Goal: Task Accomplishment & Management: Manage account settings

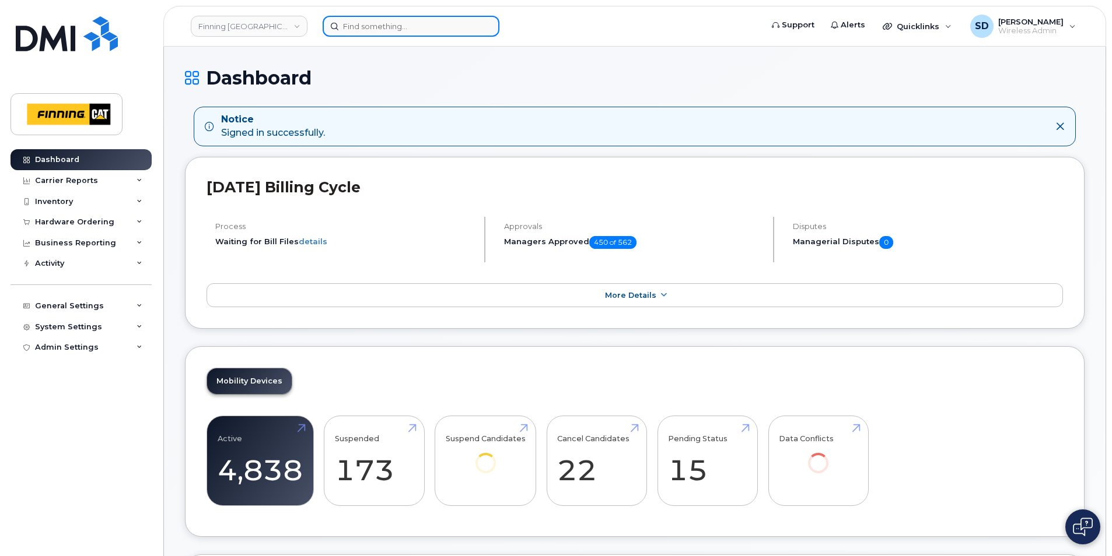
click at [366, 27] on input at bounding box center [411, 26] width 177 height 21
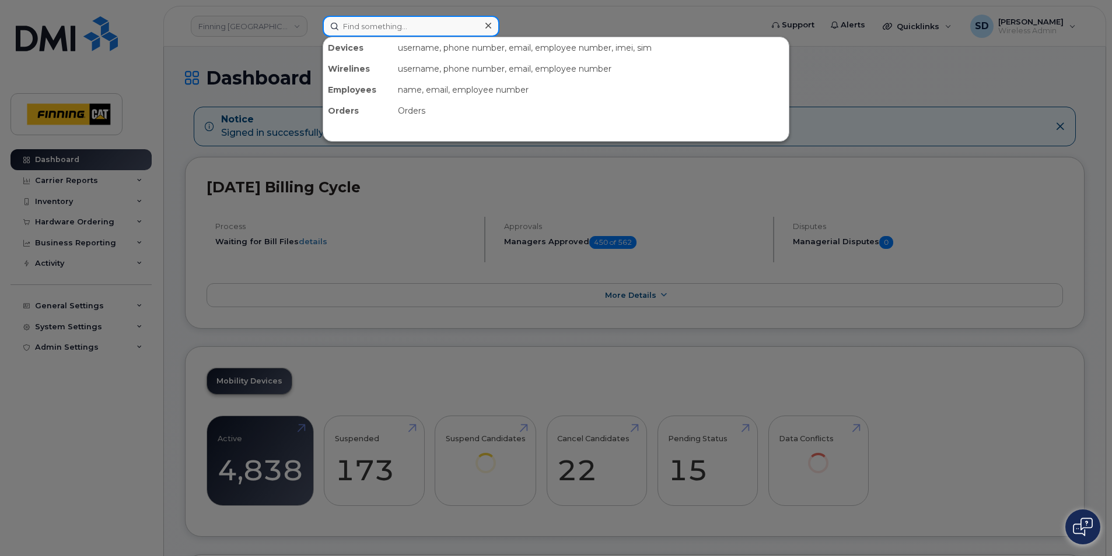
paste input "V6L59W17TN"
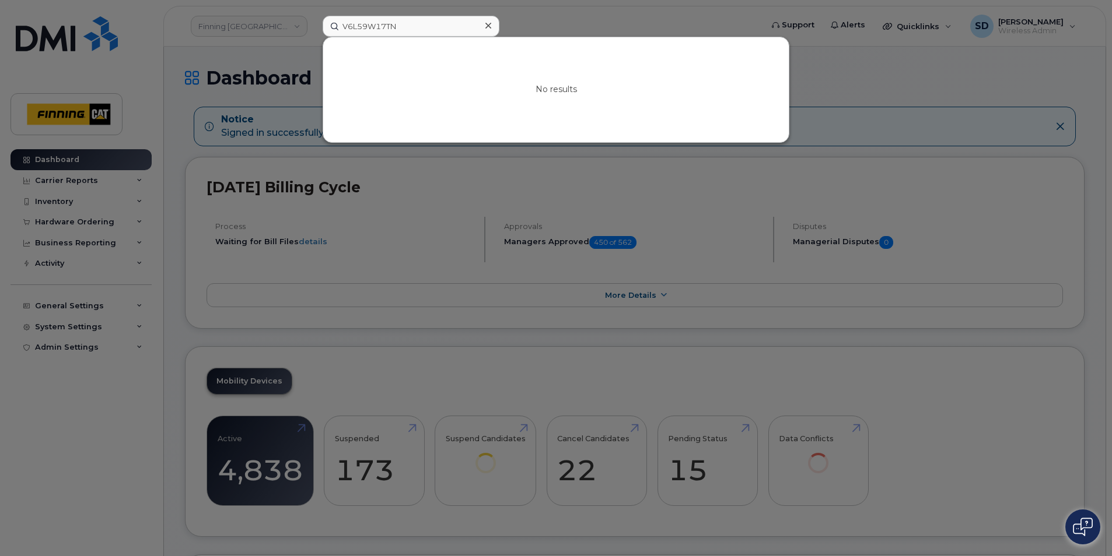
drag, startPoint x: 412, startPoint y: 13, endPoint x: 101, endPoint y: 6, distance: 311.0
click at [103, 6] on div at bounding box center [556, 278] width 1112 height 556
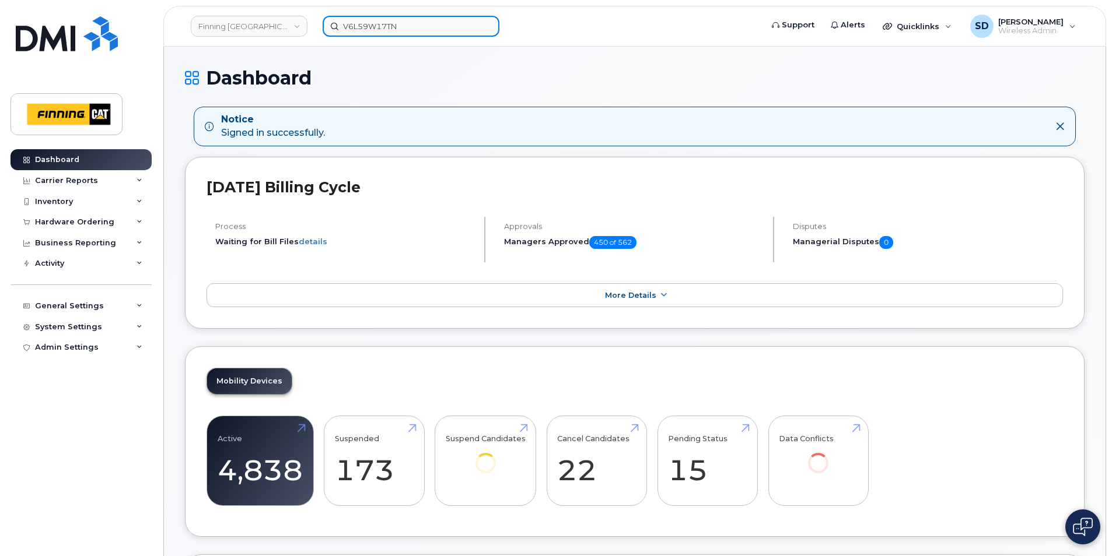
click at [313, 16] on div "V6L59W17TN" at bounding box center [538, 26] width 450 height 21
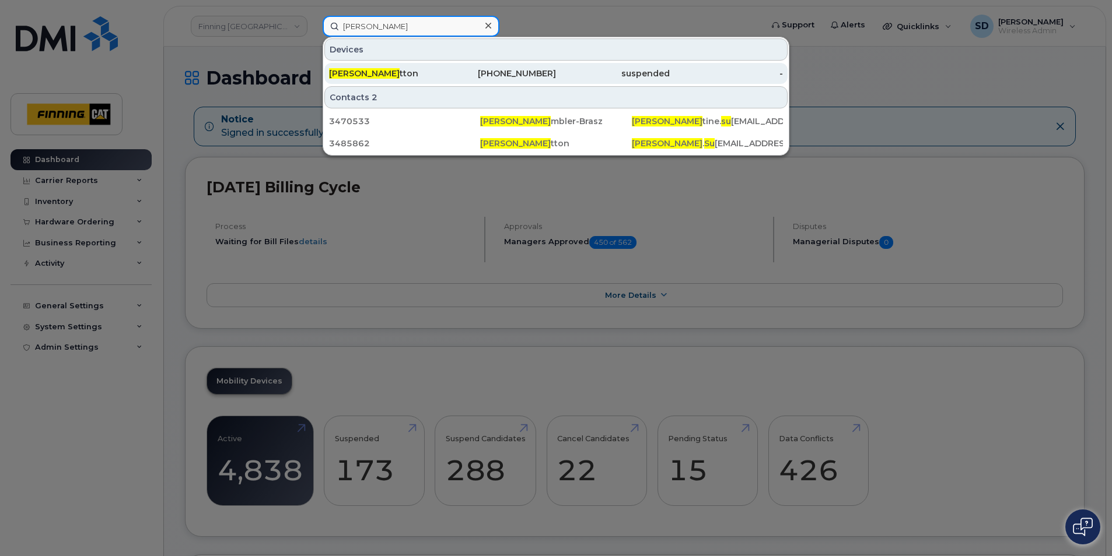
type input "Chris Su"
click at [354, 75] on span "Chris Su" at bounding box center [364, 73] width 71 height 10
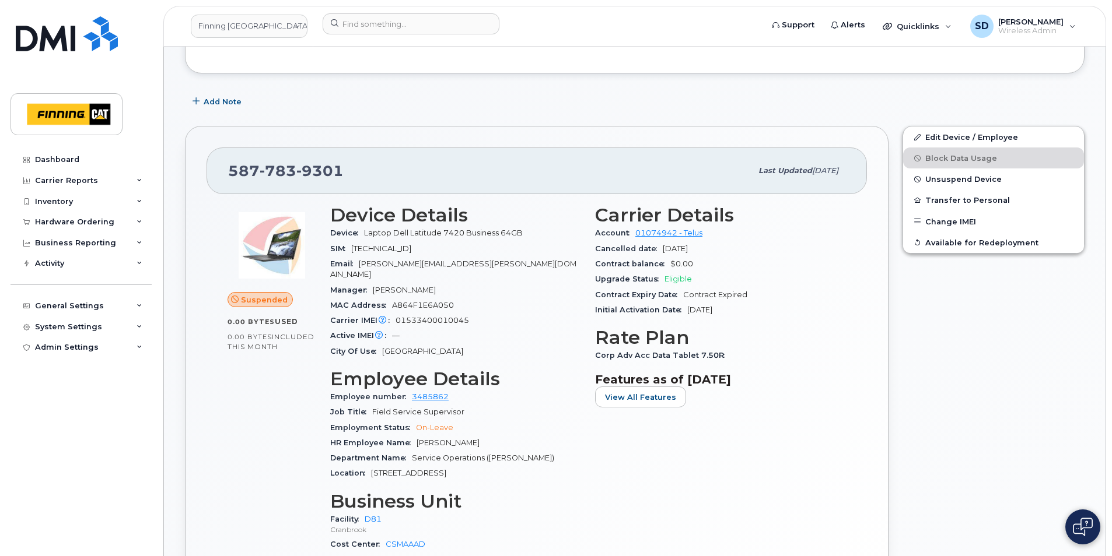
scroll to position [58, 0]
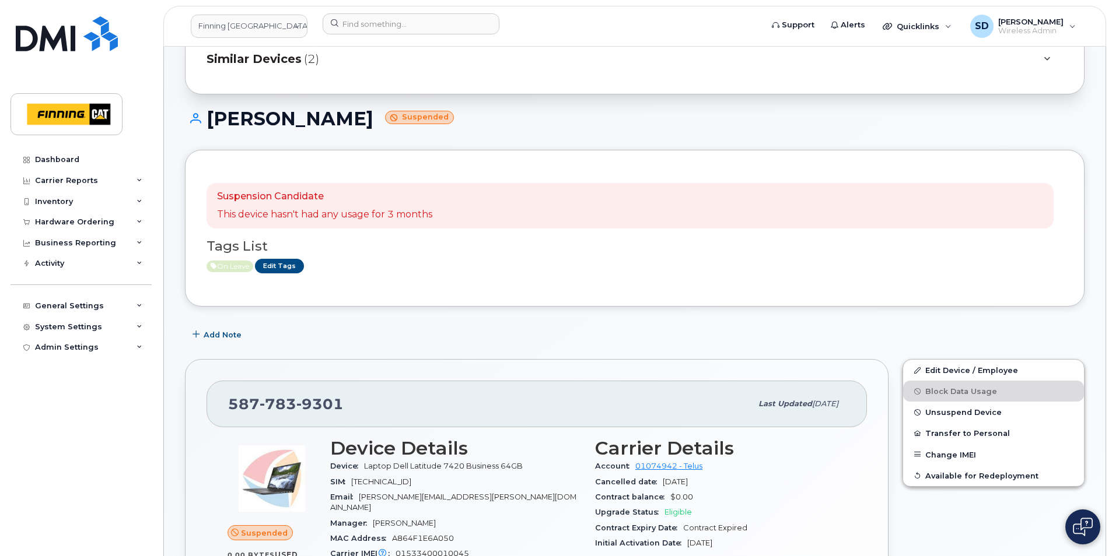
click at [284, 59] on span "Similar Devices" at bounding box center [253, 59] width 95 height 17
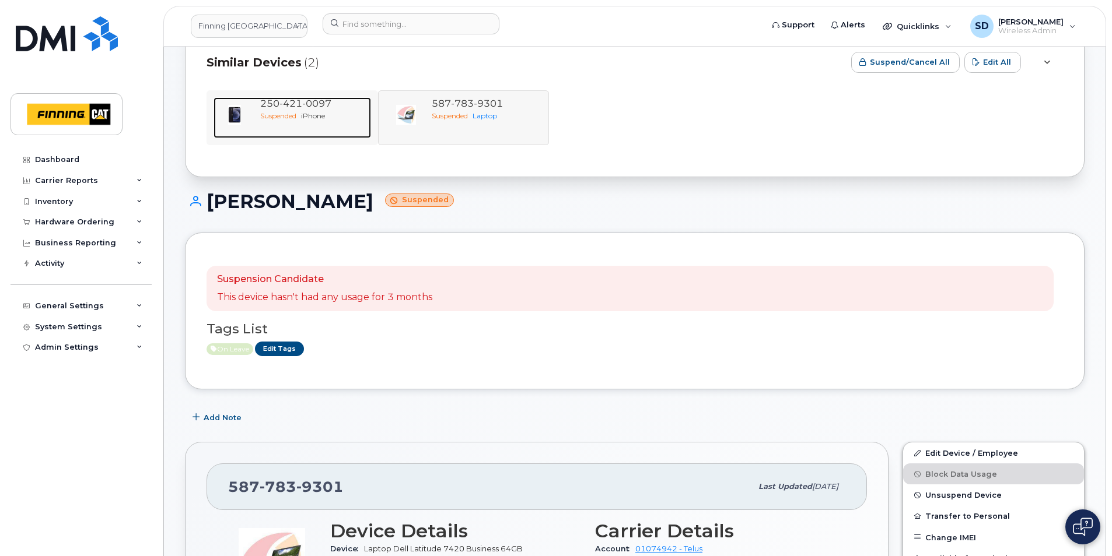
click at [317, 111] on div "Suspended iPhone" at bounding box center [313, 116] width 106 height 10
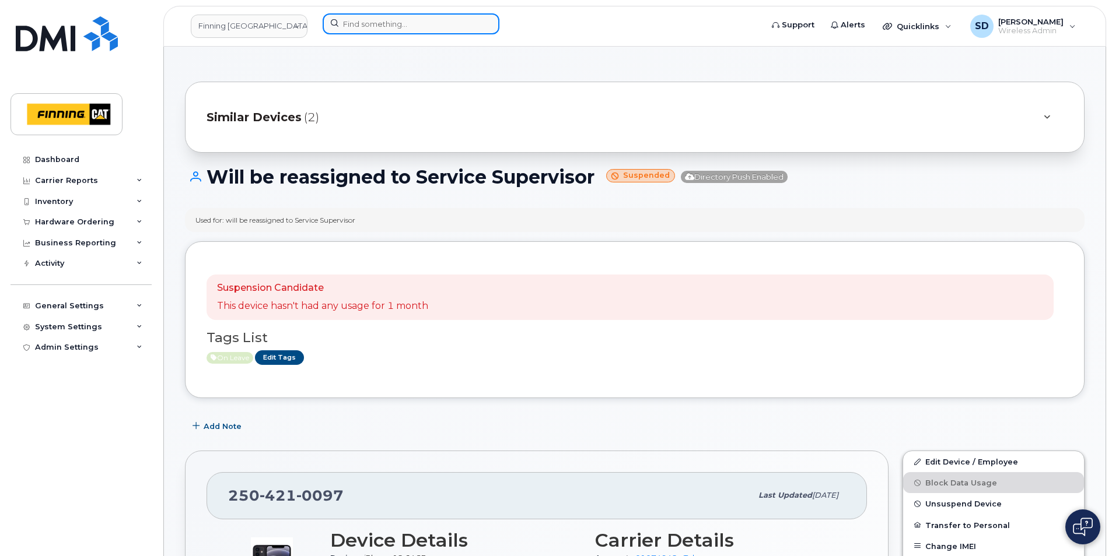
click at [440, 22] on input at bounding box center [411, 23] width 177 height 21
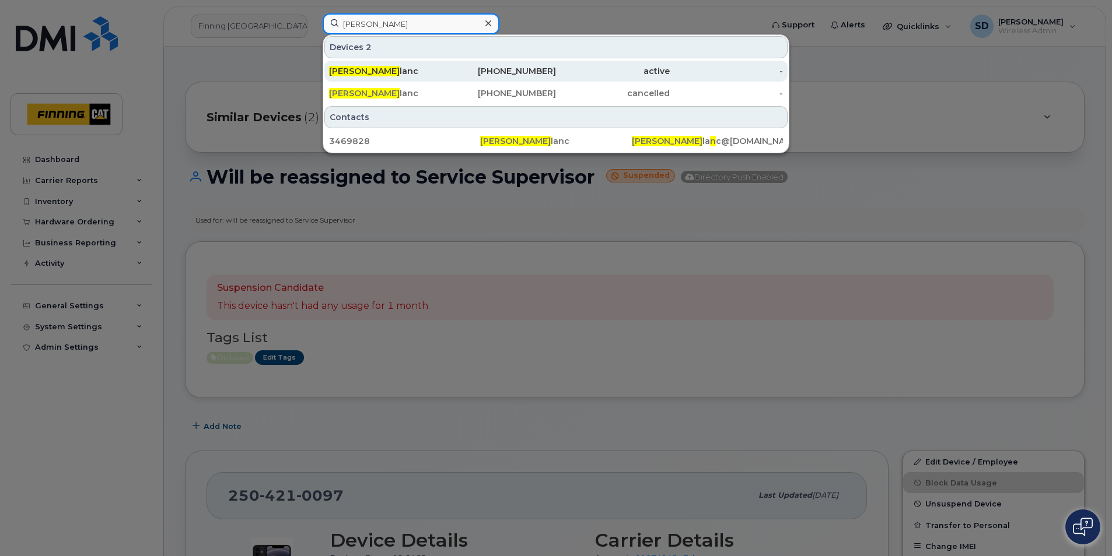
type input "Ken Leb"
click at [389, 70] on div "Ken LeB lanc" at bounding box center [386, 71] width 114 height 12
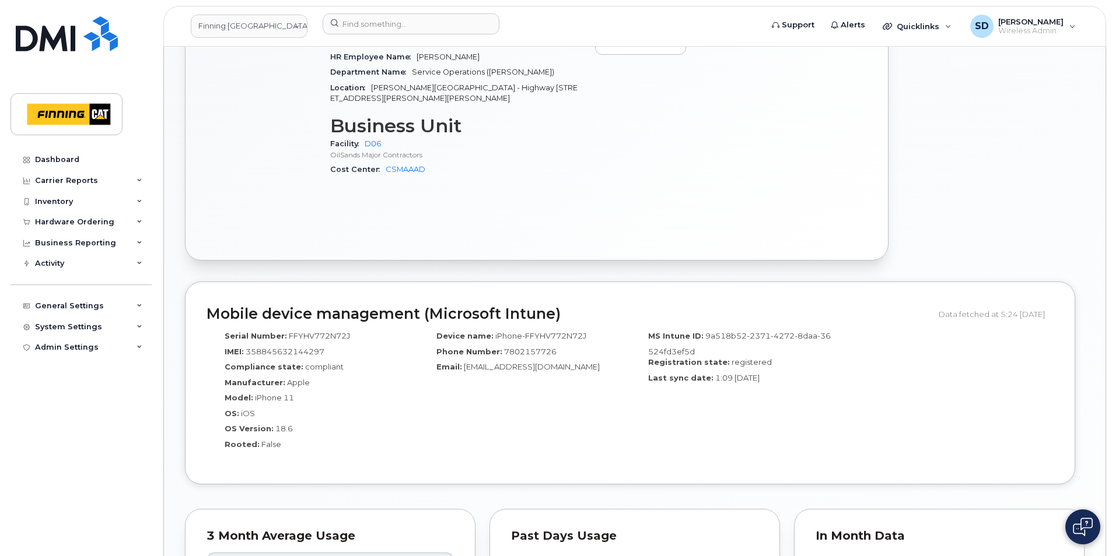
scroll to position [700, 0]
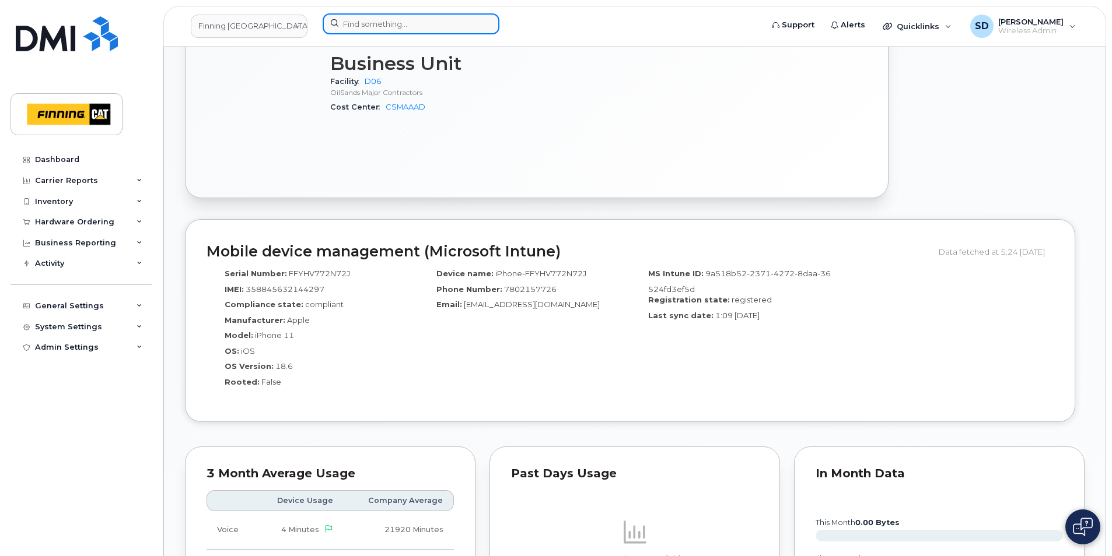
click at [456, 22] on input at bounding box center [411, 23] width 177 height 21
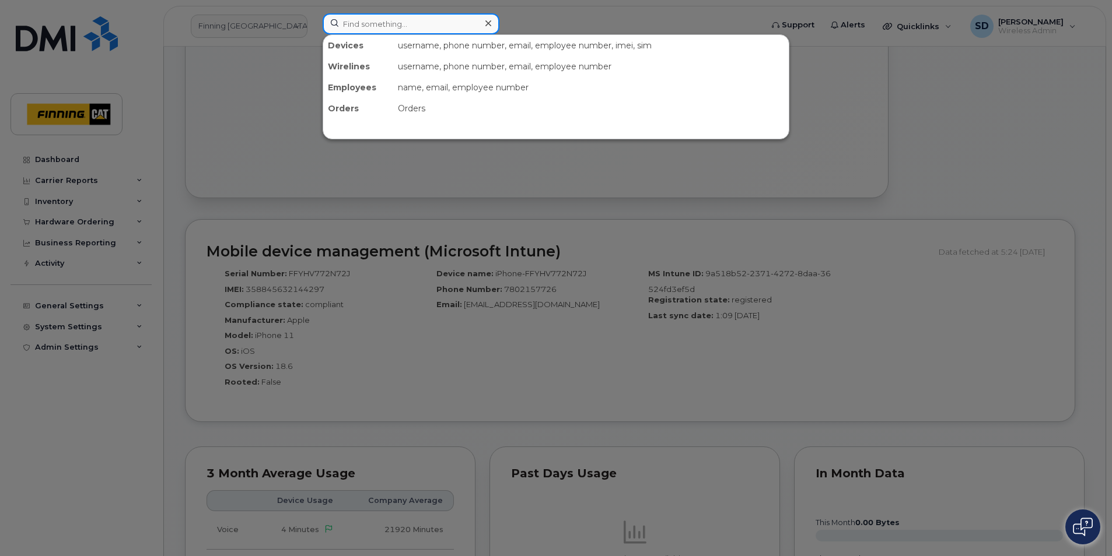
paste input "[PERSON_NAME]"
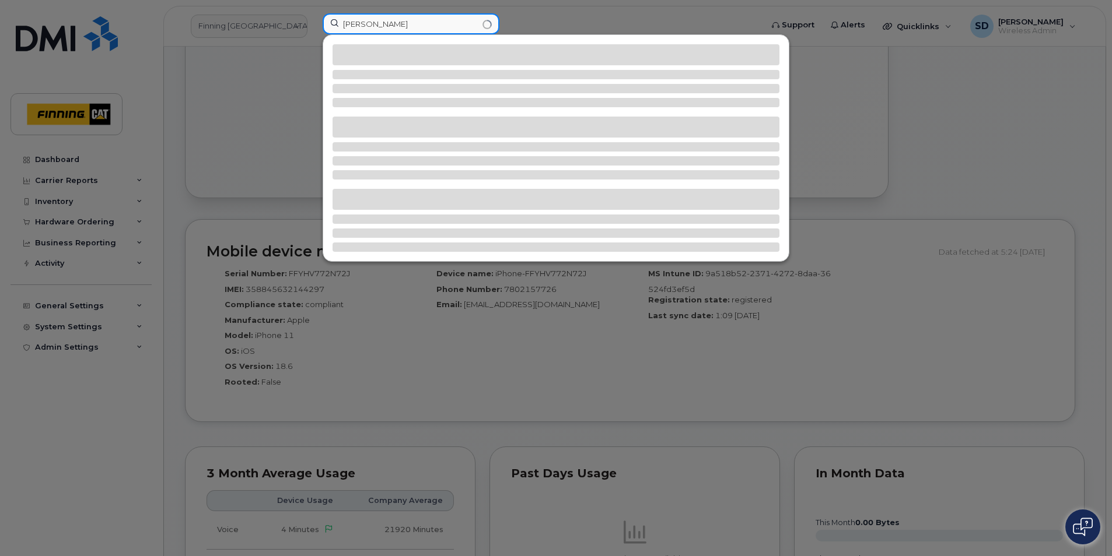
type input "[PERSON_NAME]"
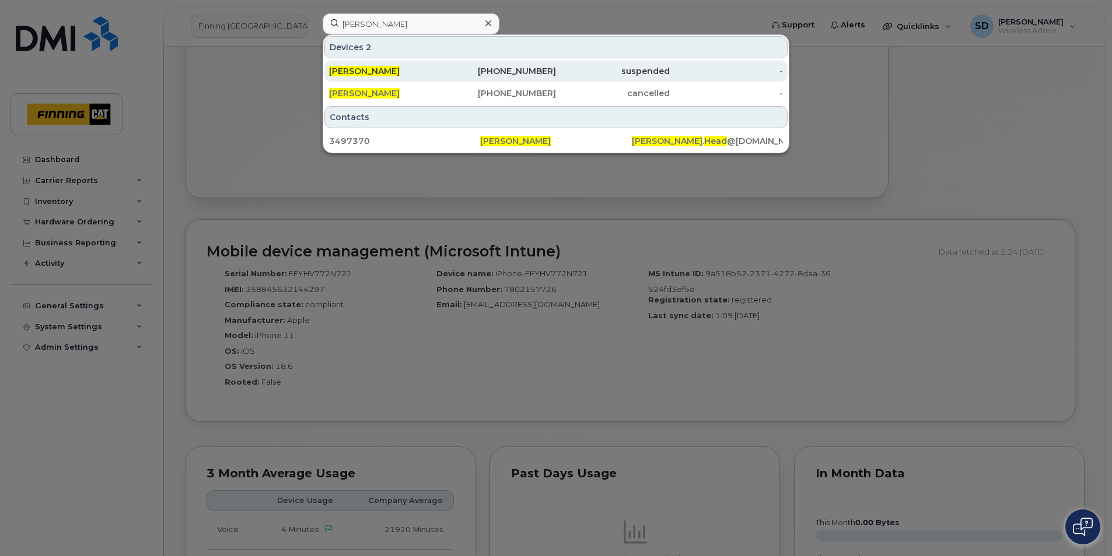
click at [374, 69] on span "[PERSON_NAME]" at bounding box center [364, 71] width 71 height 10
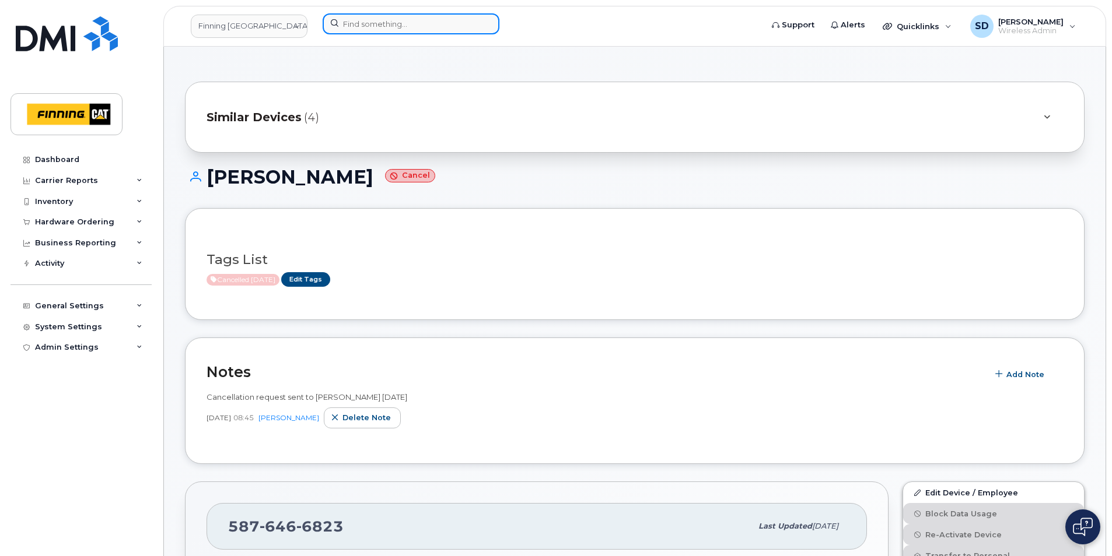
click at [381, 26] on input at bounding box center [411, 23] width 177 height 21
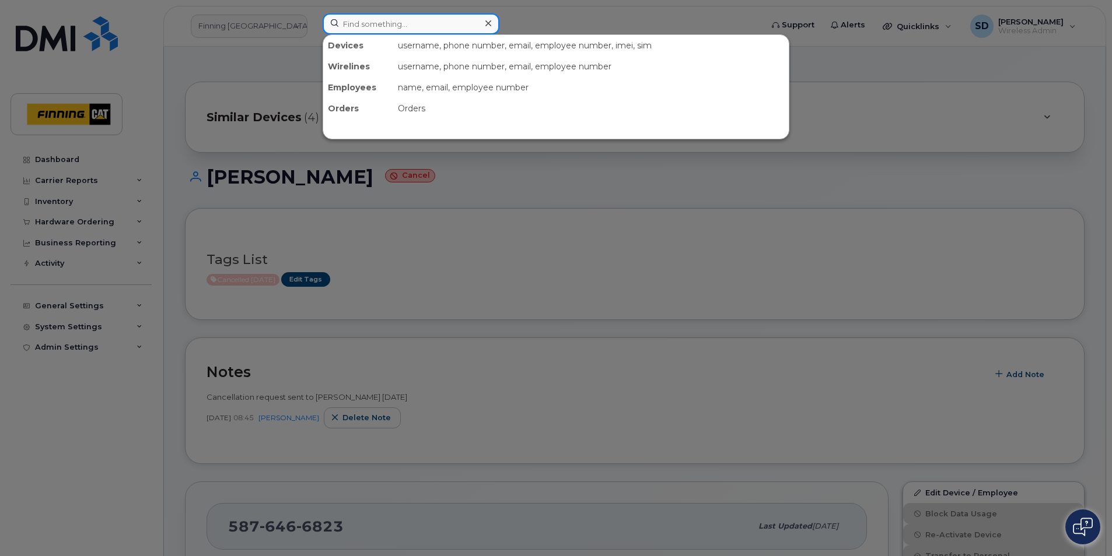
paste input "[TECHNICAL_ID]"
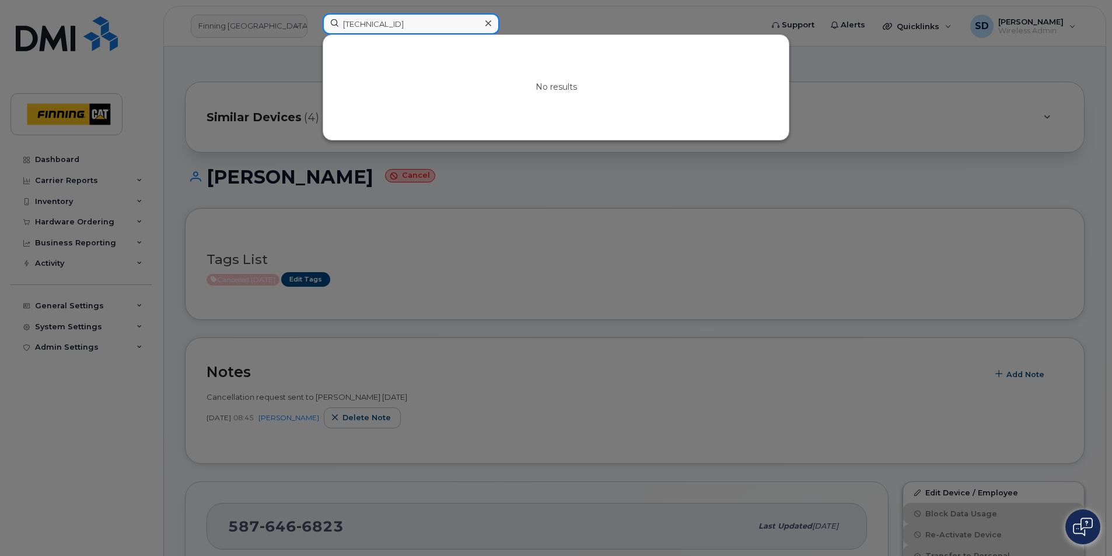
click at [450, 23] on input "[TECHNICAL_ID]" at bounding box center [411, 23] width 177 height 21
drag, startPoint x: 450, startPoint y: 23, endPoint x: 260, endPoint y: 12, distance: 191.1
click at [313, 13] on div "[TECHNICAL_ID] No results" at bounding box center [538, 26] width 450 height 26
paste input "[PERSON_NAME]"
type input "[PERSON_NAME]"
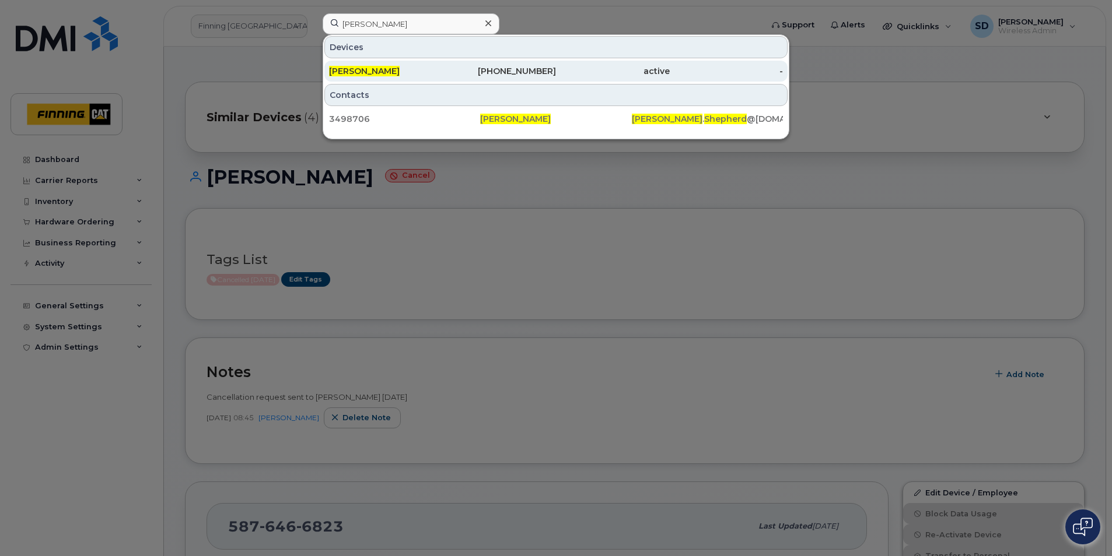
click at [373, 71] on span "[PERSON_NAME]" at bounding box center [364, 71] width 71 height 10
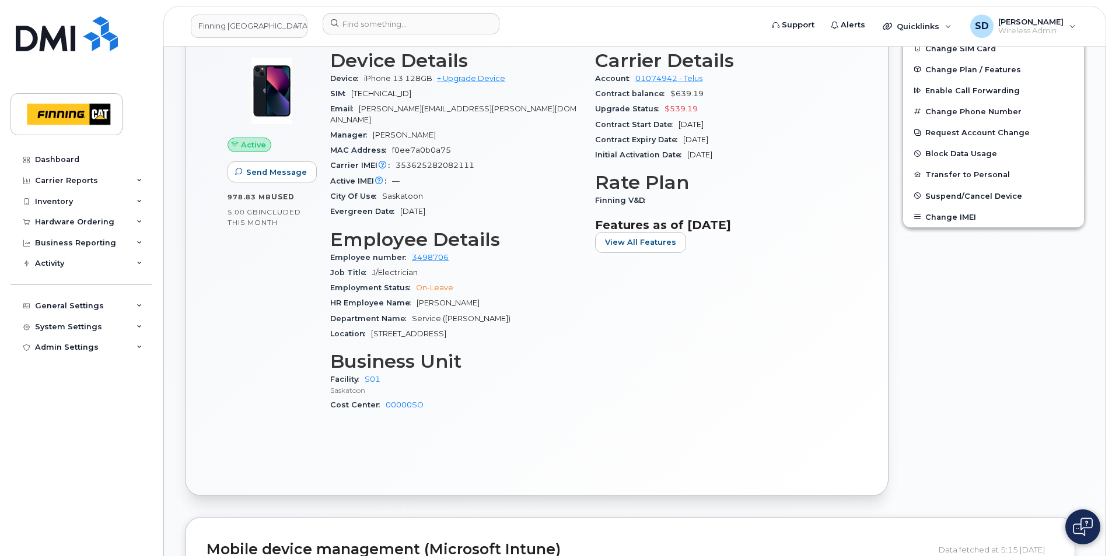
scroll to position [292, 0]
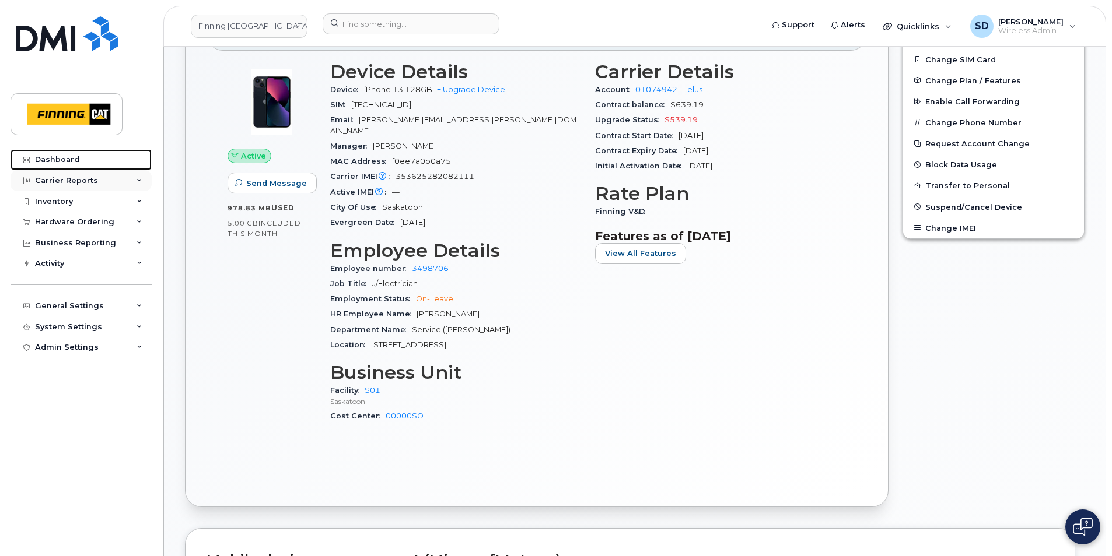
drag, startPoint x: 69, startPoint y: 156, endPoint x: 100, endPoint y: 173, distance: 35.5
click at [69, 156] on div "Dashboard" at bounding box center [57, 159] width 44 height 9
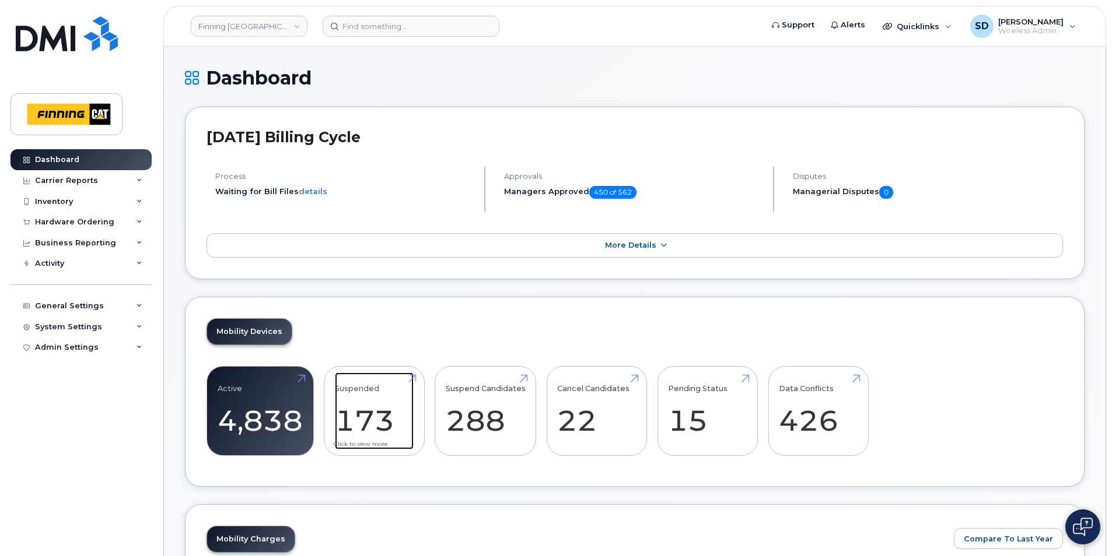
click at [364, 416] on link "Suspended 173 10%" at bounding box center [374, 411] width 79 height 77
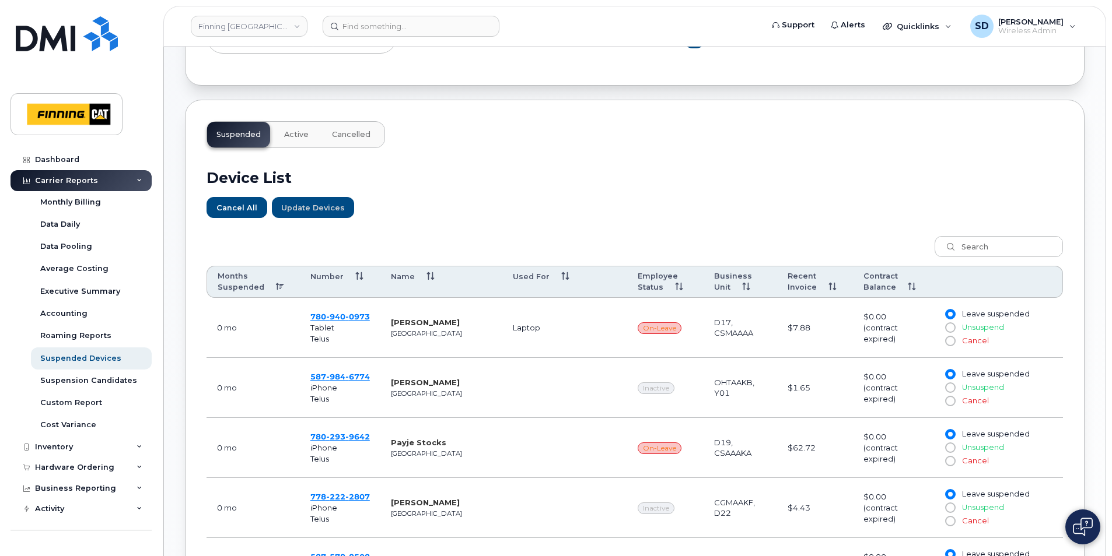
scroll to position [408, 0]
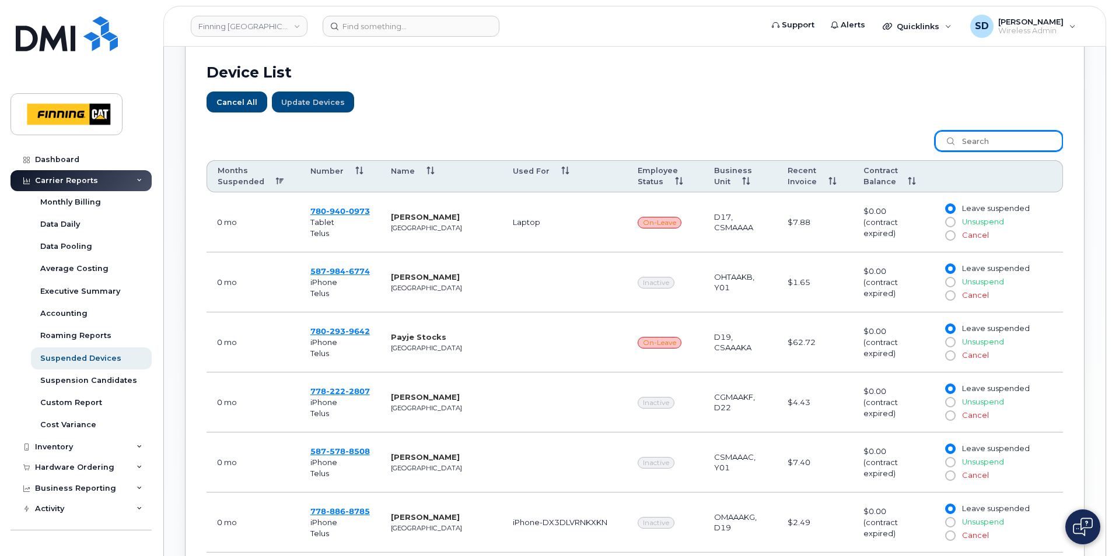
click at [986, 138] on input "search" at bounding box center [998, 141] width 128 height 21
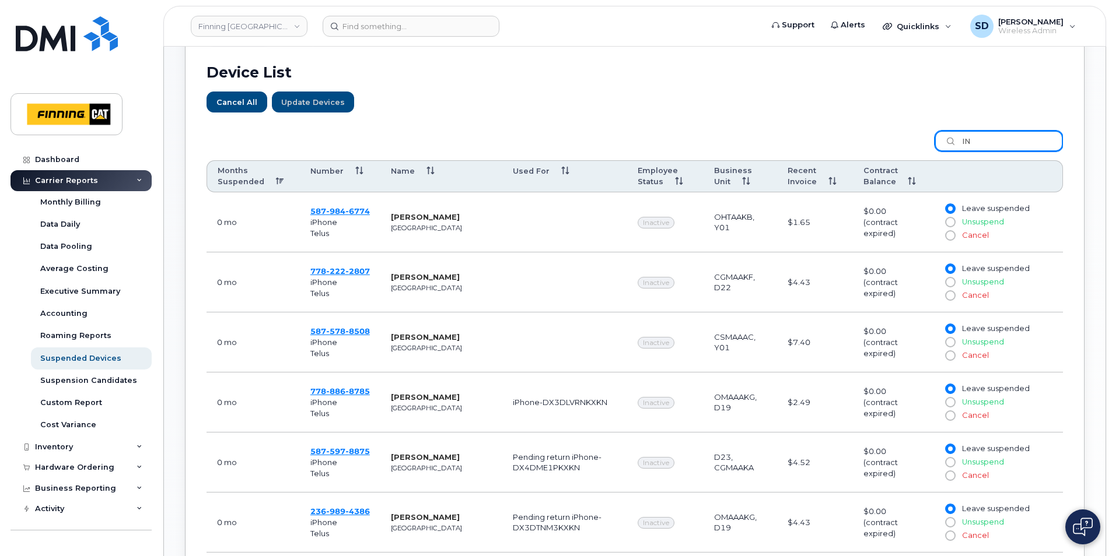
type input "I"
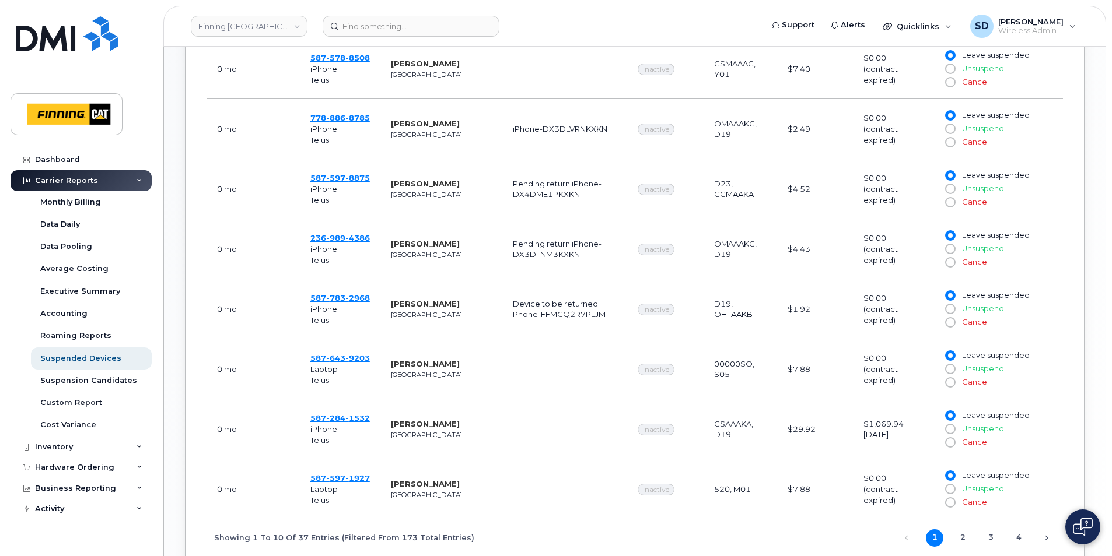
scroll to position [700, 0]
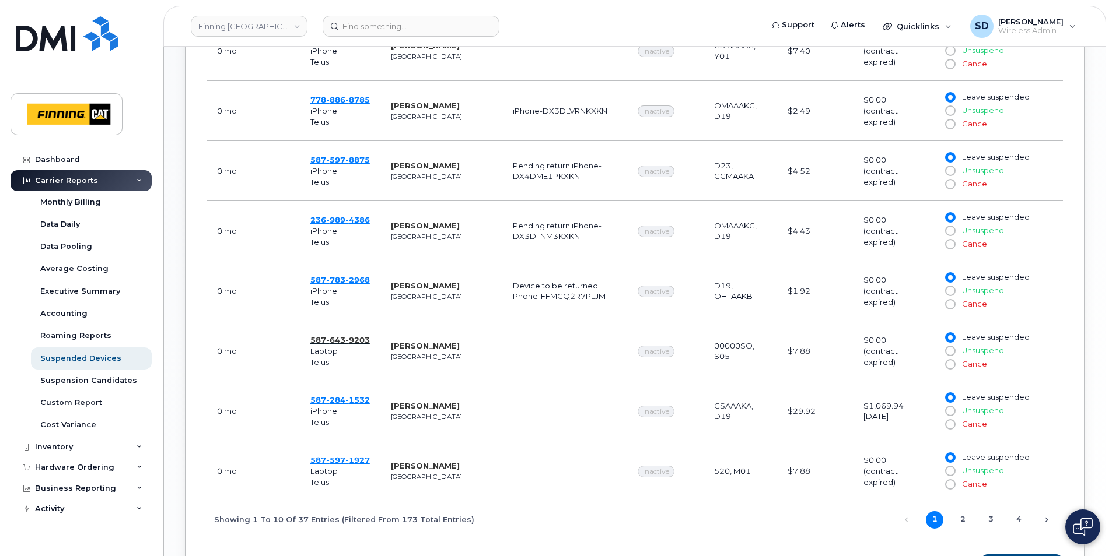
type input "inactive"
click at [345, 341] on span "9203" at bounding box center [357, 339] width 24 height 9
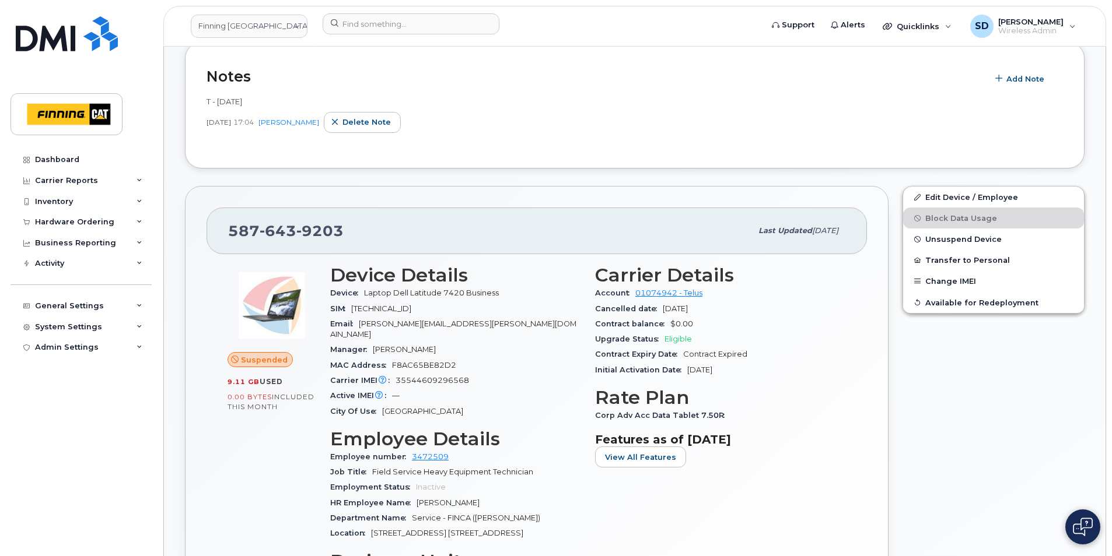
scroll to position [175, 0]
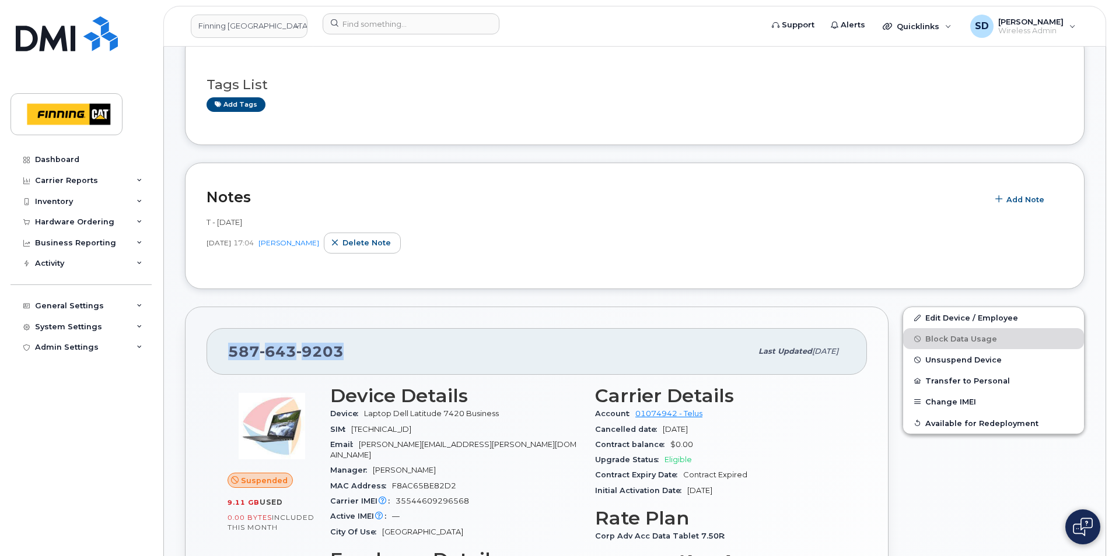
drag, startPoint x: 348, startPoint y: 345, endPoint x: 222, endPoint y: 345, distance: 126.6
click at [222, 345] on div "[PHONE_NUMBER] Last updated [DATE]" at bounding box center [536, 351] width 660 height 47
drag, startPoint x: 222, startPoint y: 345, endPoint x: 248, endPoint y: 350, distance: 26.8
copy span "[PHONE_NUMBER]"
click at [969, 321] on link "Edit Device / Employee" at bounding box center [993, 317] width 181 height 21
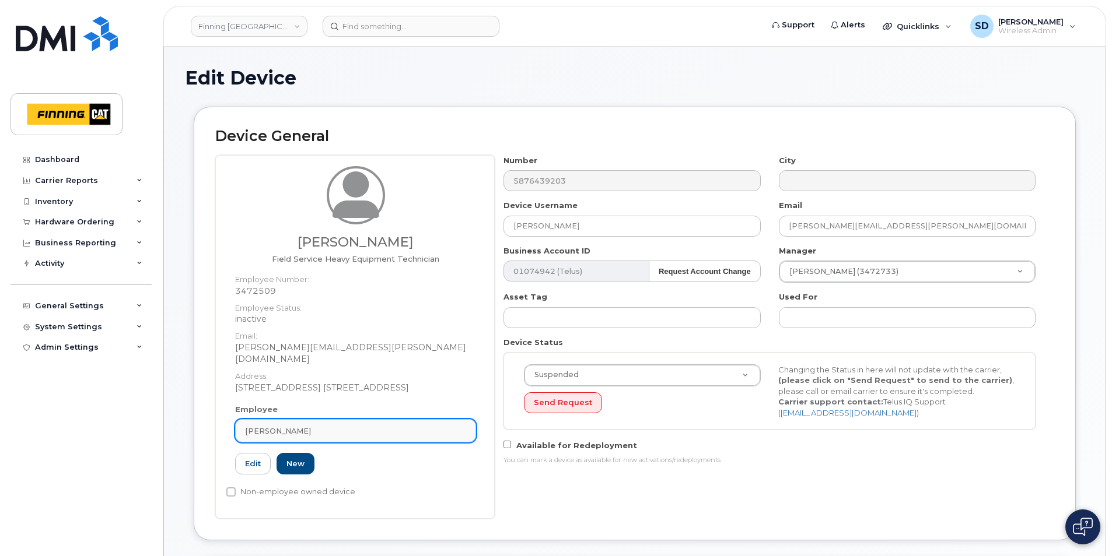
click at [320, 426] on div "[PERSON_NAME]" at bounding box center [355, 431] width 221 height 11
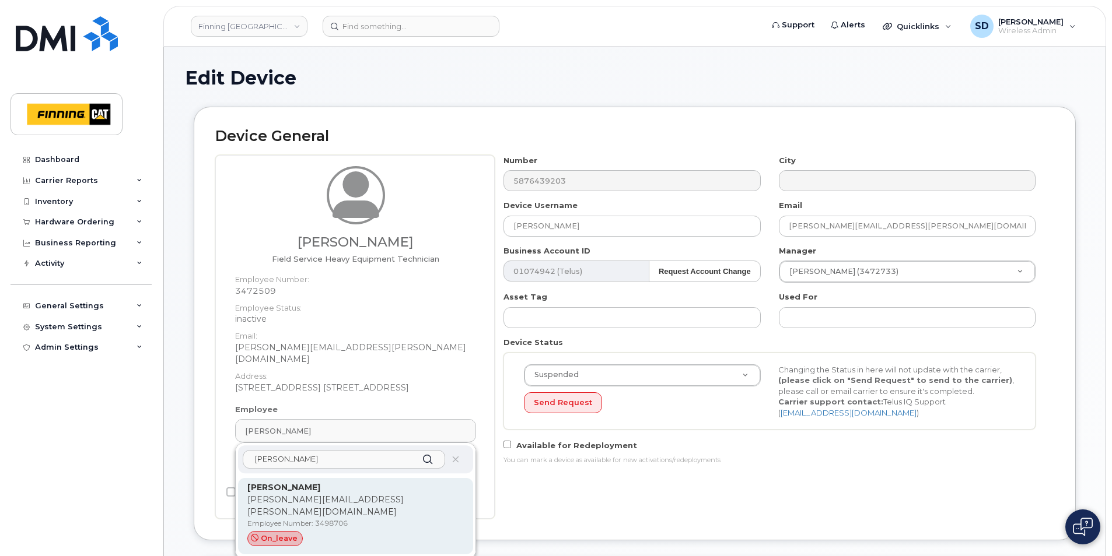
type input "[PERSON_NAME]"
click at [304, 482] on strong "[PERSON_NAME]" at bounding box center [283, 487] width 73 height 10
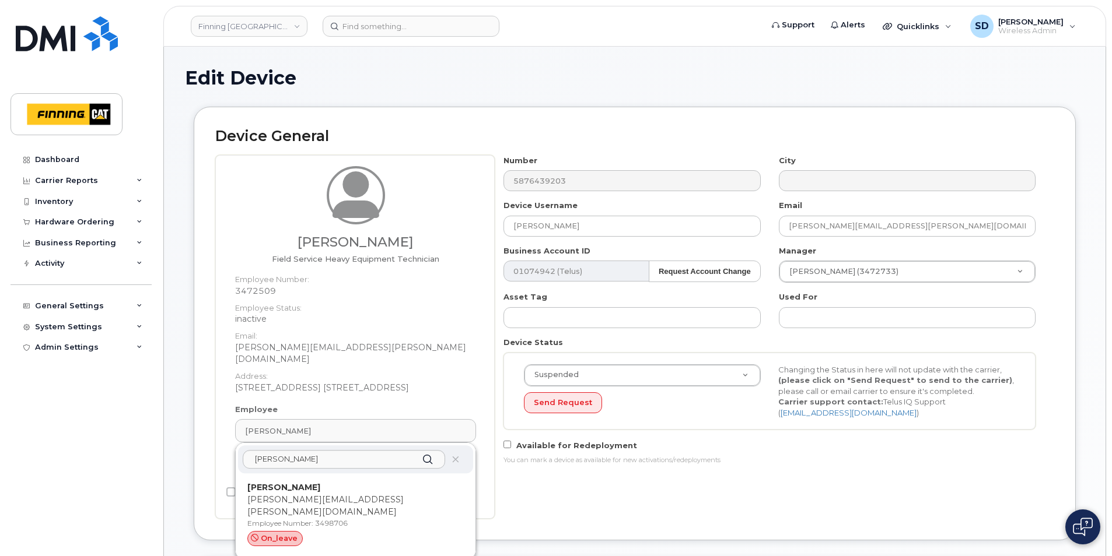
type input "[PERSON_NAME]"
type input "[PERSON_NAME][EMAIL_ADDRESS][PERSON_NAME][DOMAIN_NAME]"
type input "34198"
type input "34325"
type input "3498706"
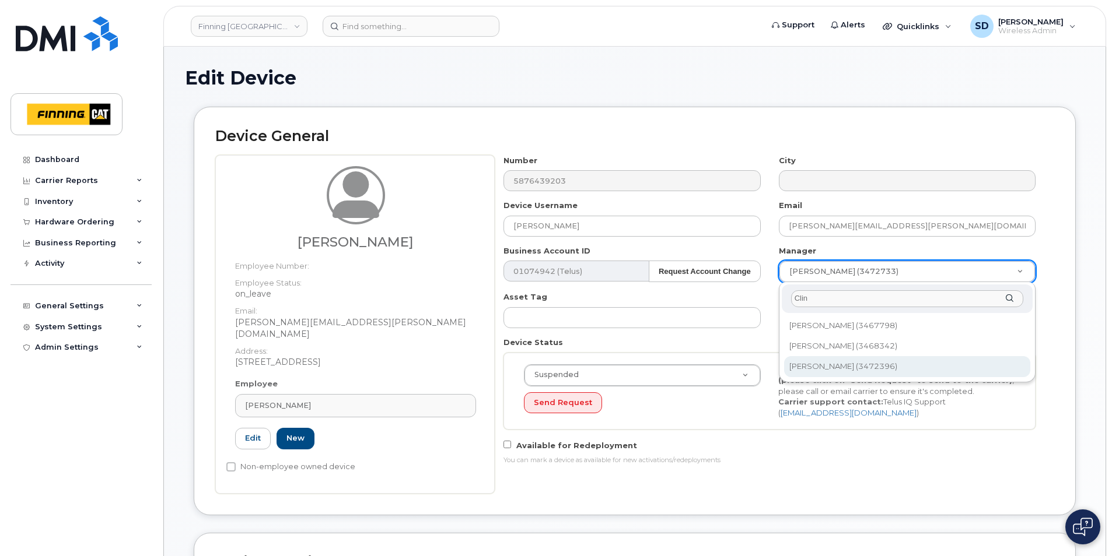
type input "Clin"
type input "60277"
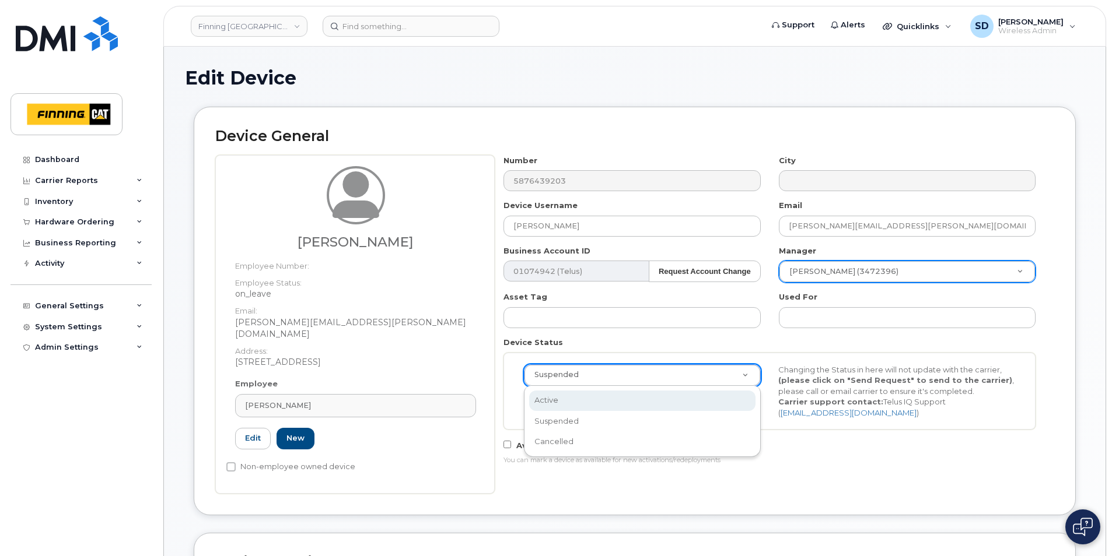
select select "active"
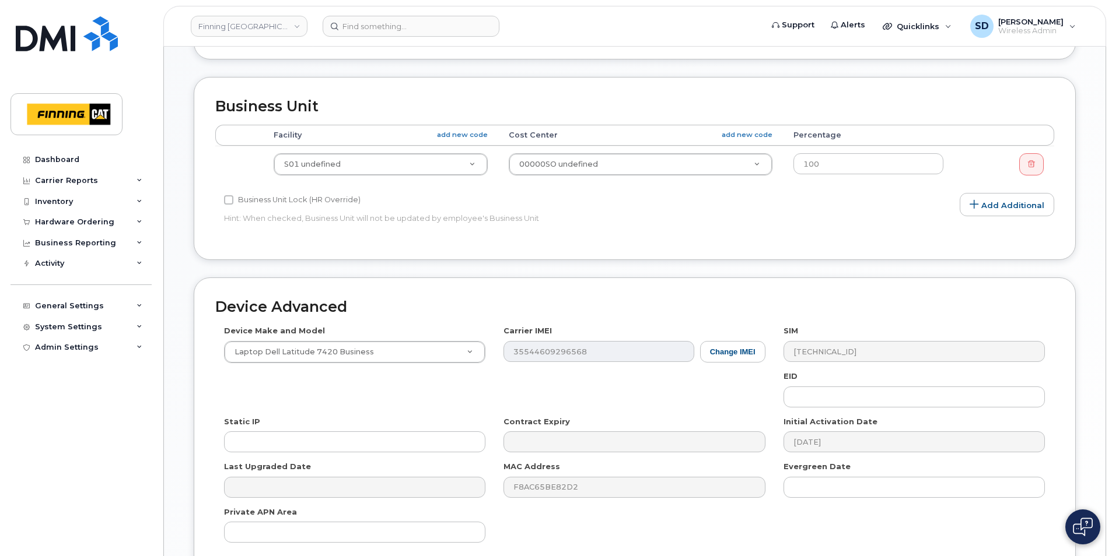
scroll to position [609, 0]
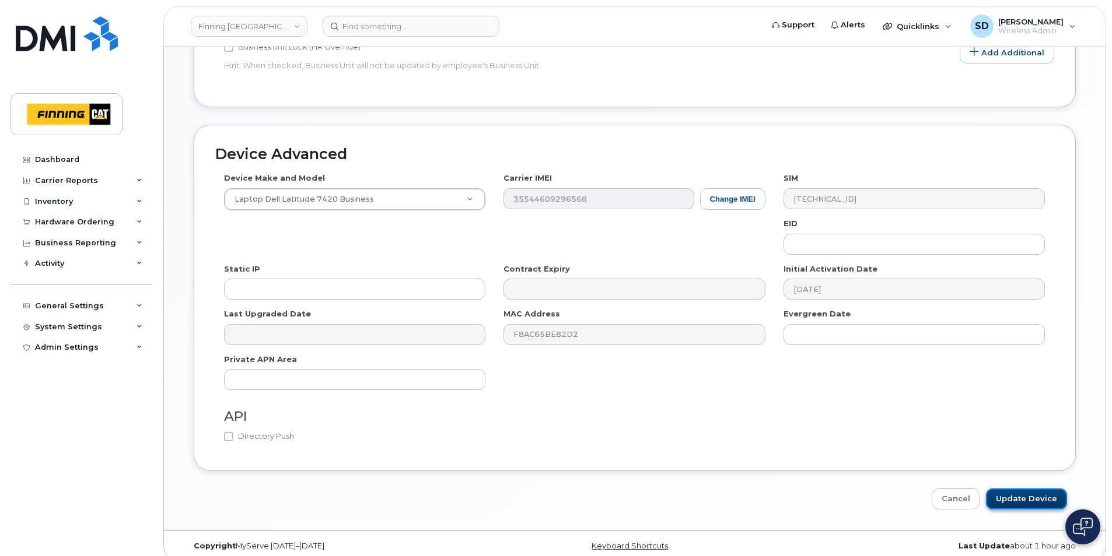
click at [1016, 489] on input "Update Device" at bounding box center [1026, 500] width 81 height 22
type input "Saving..."
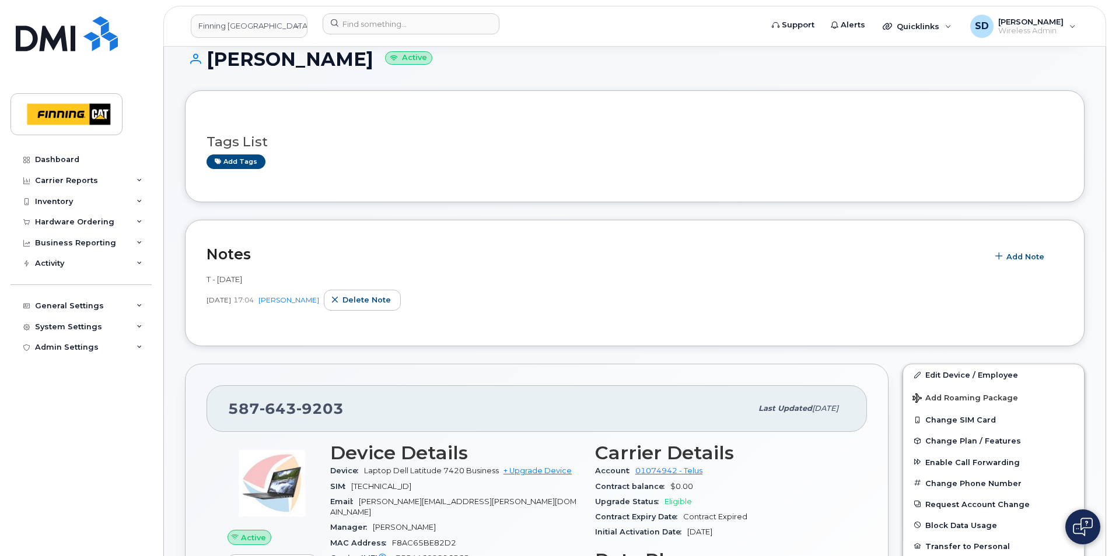
scroll to position [117, 0]
click at [345, 301] on span "Delete note" at bounding box center [366, 301] width 48 height 11
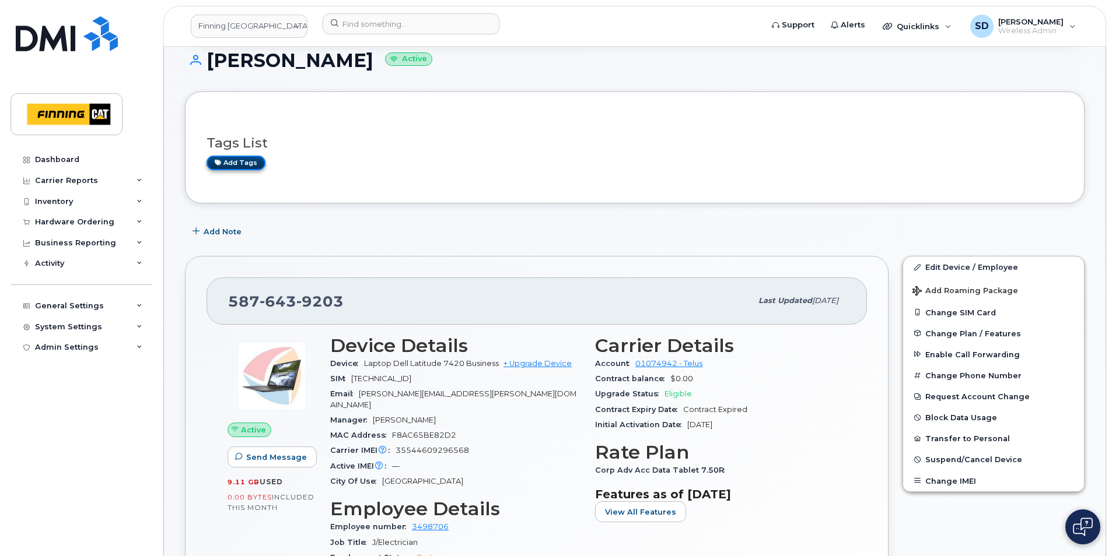
click at [235, 162] on link "Add tags" at bounding box center [235, 163] width 59 height 15
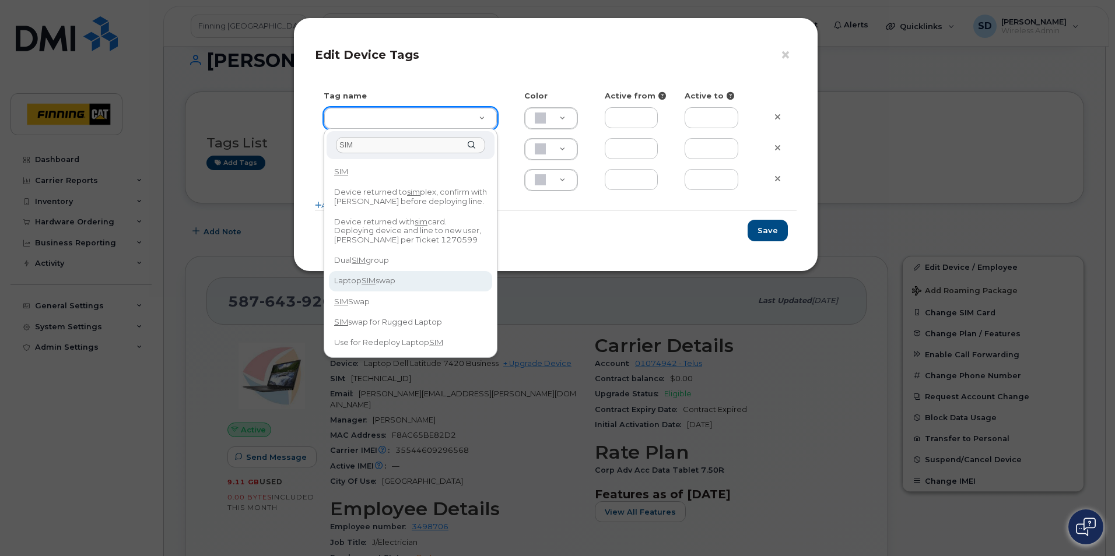
type input "SIM"
type input "Laptop SIM swap"
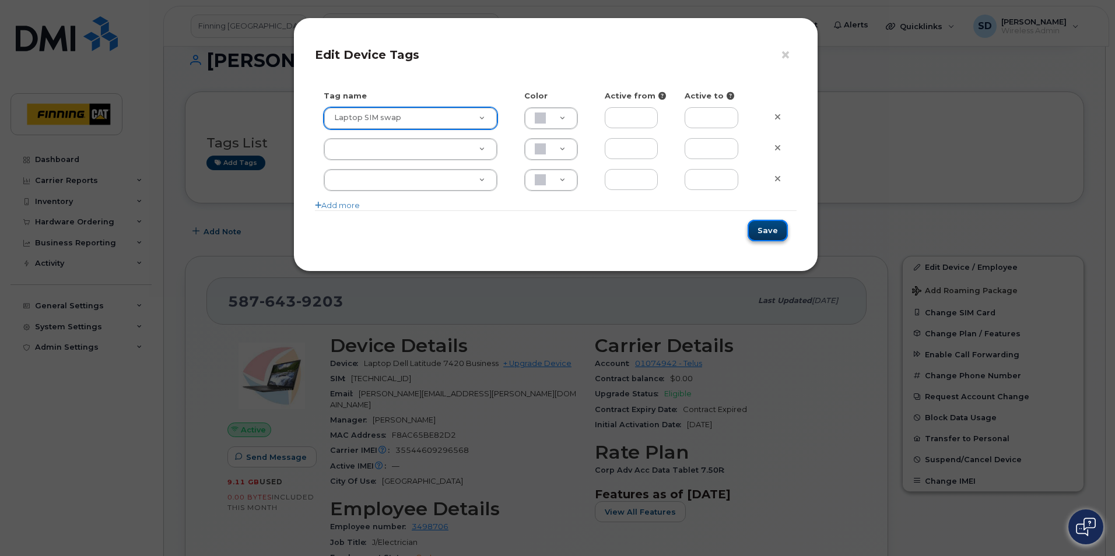
click at [777, 233] on button "Save" at bounding box center [768, 231] width 40 height 22
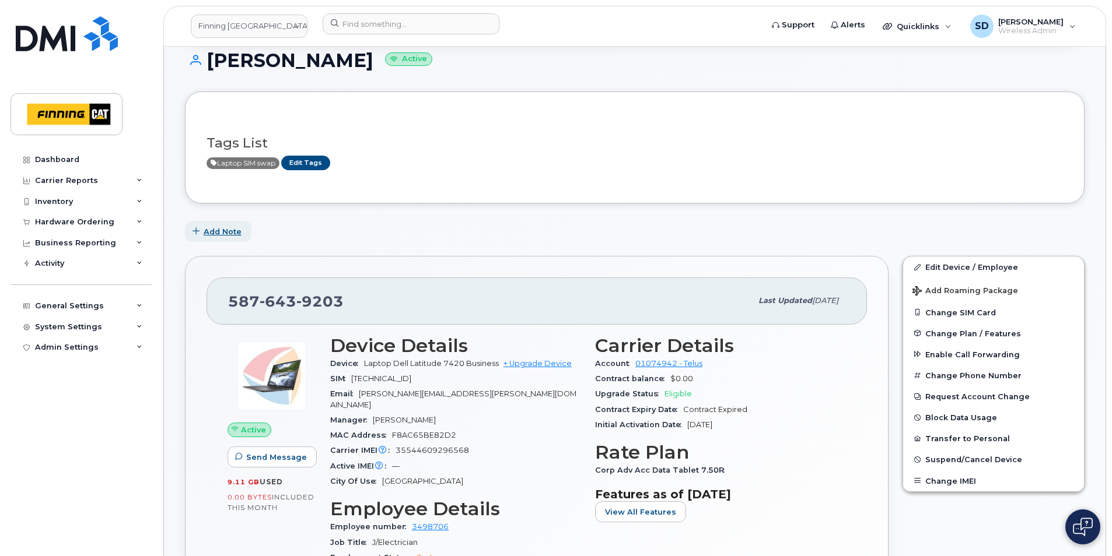
click at [215, 233] on span "Add Note" at bounding box center [223, 231] width 38 height 11
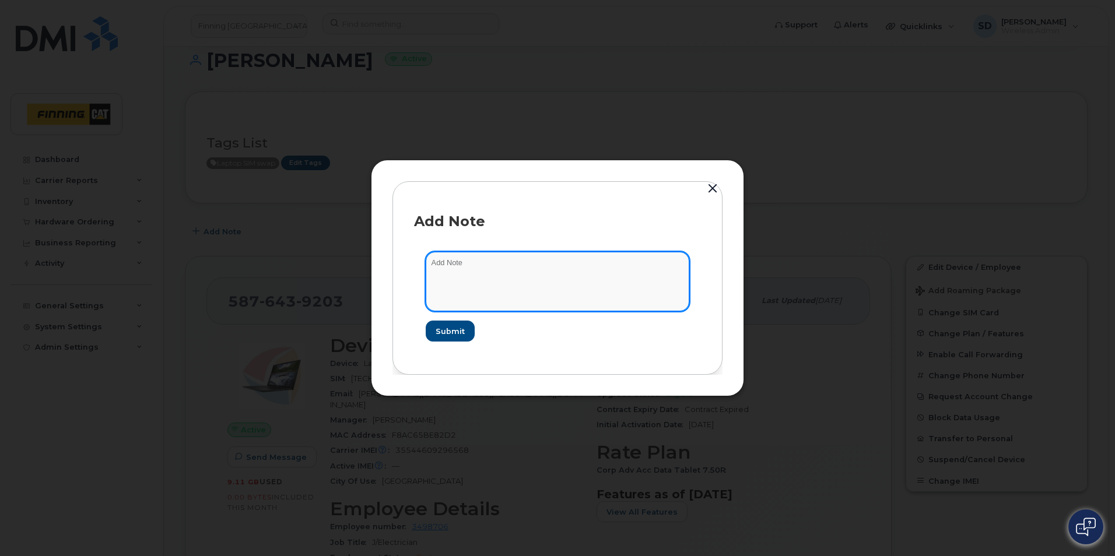
click at [459, 271] on textarea at bounding box center [558, 281] width 264 height 59
paste textarea "8912230102348577432"
type textarea "SIM swap - 8912230102348577432 Aug 15/25"
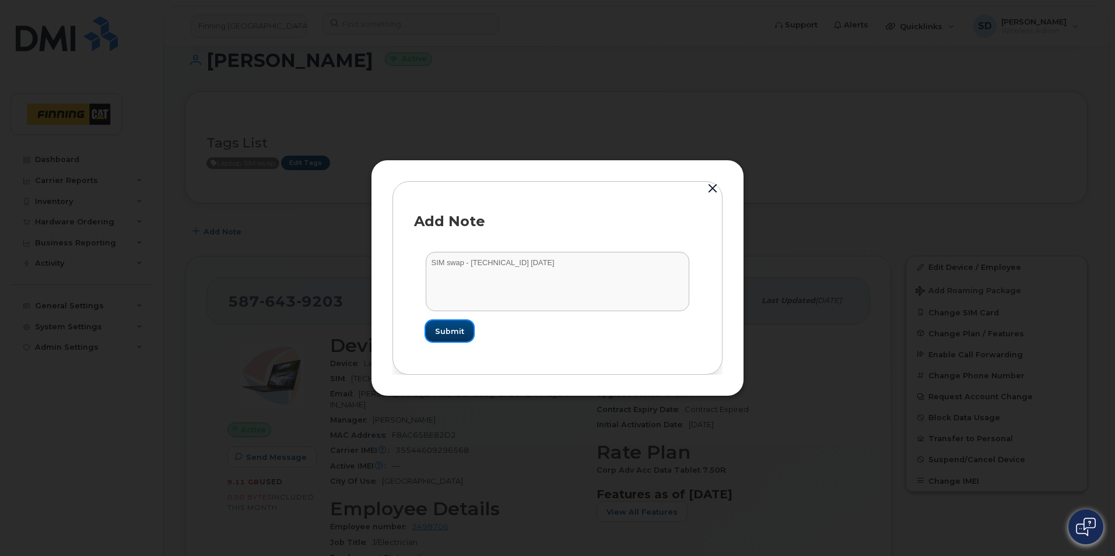
click at [447, 332] on span "Submit" at bounding box center [449, 331] width 29 height 11
